Goal: Task Accomplishment & Management: Manage account settings

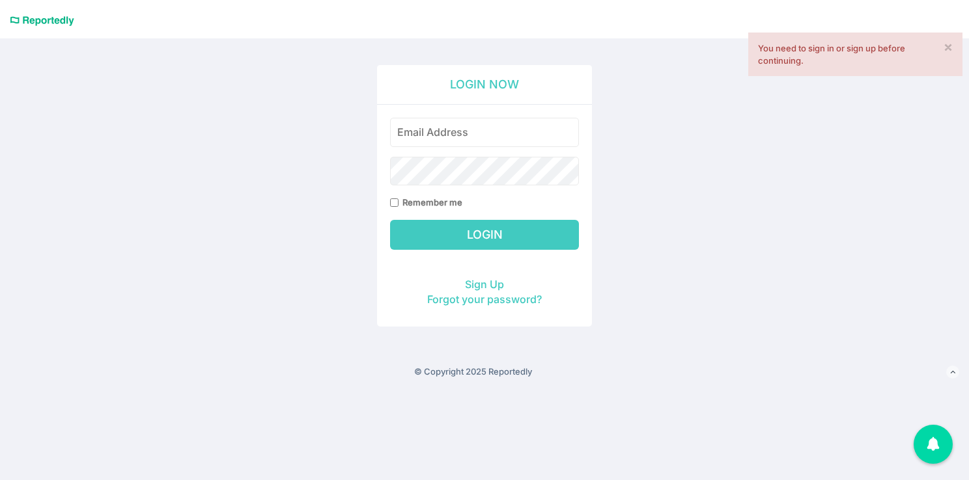
type input "[PERSON_NAME][EMAIL_ADDRESS][PERSON_NAME][DOMAIN_NAME]"
click at [394, 207] on div "Remember me" at bounding box center [484, 203] width 189 height 12
click at [391, 204] on input "Remember me" at bounding box center [394, 203] width 8 height 8
checkbox input "true"
click at [490, 228] on input "Login" at bounding box center [484, 235] width 189 height 30
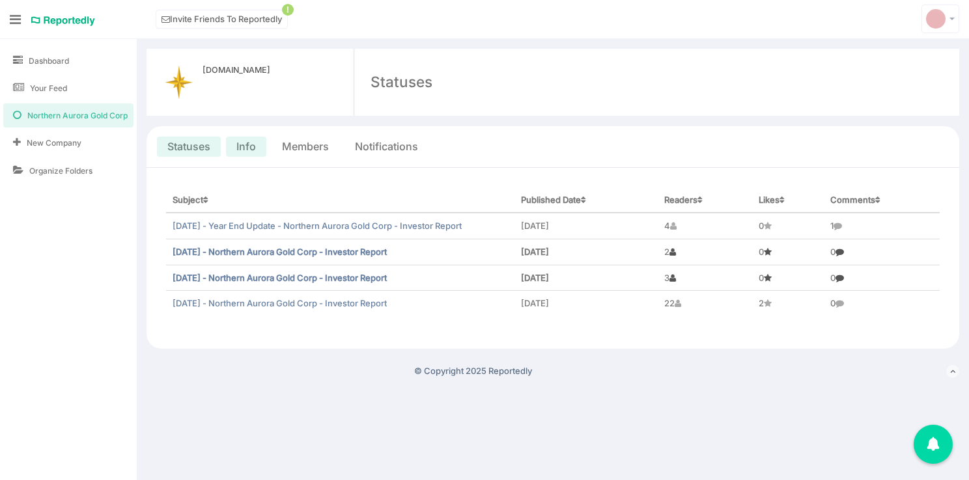
click at [244, 141] on link "Info" at bounding box center [246, 146] width 20 height 15
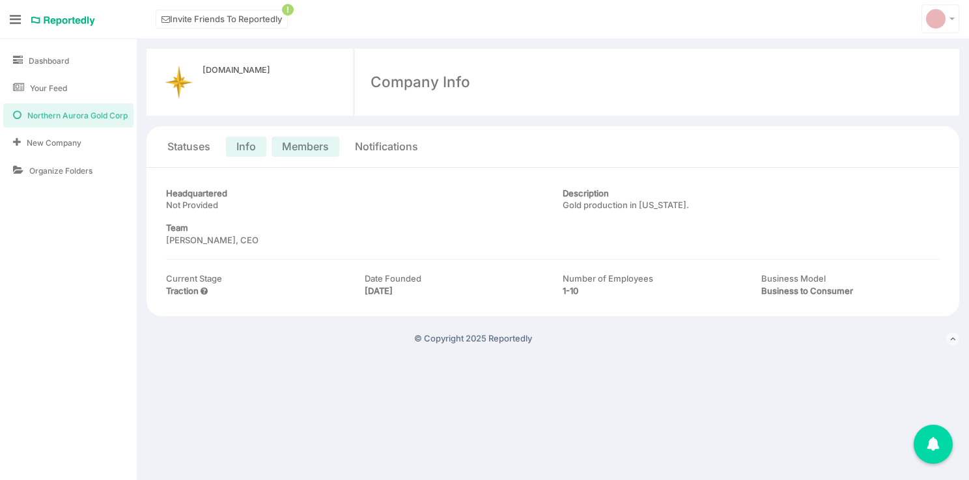
click at [296, 145] on link "Members" at bounding box center [305, 146] width 47 height 15
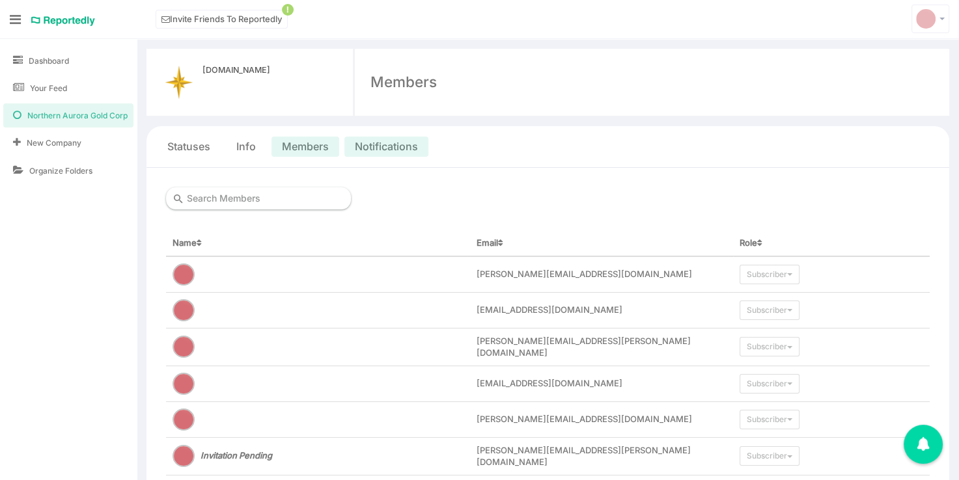
click at [389, 142] on link "Notifications" at bounding box center [386, 146] width 63 height 15
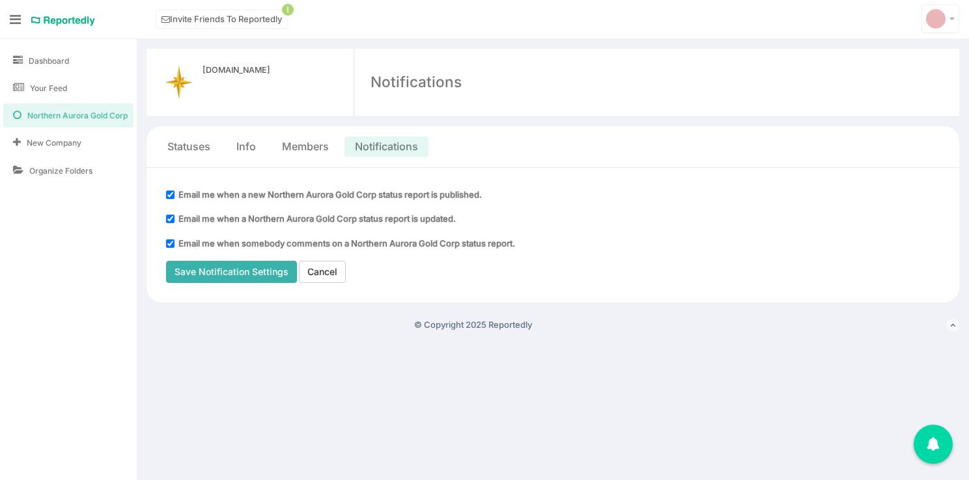
click at [249, 272] on input "Save Notification Settings" at bounding box center [231, 272] width 131 height 22
